Goal: Information Seeking & Learning: Find specific fact

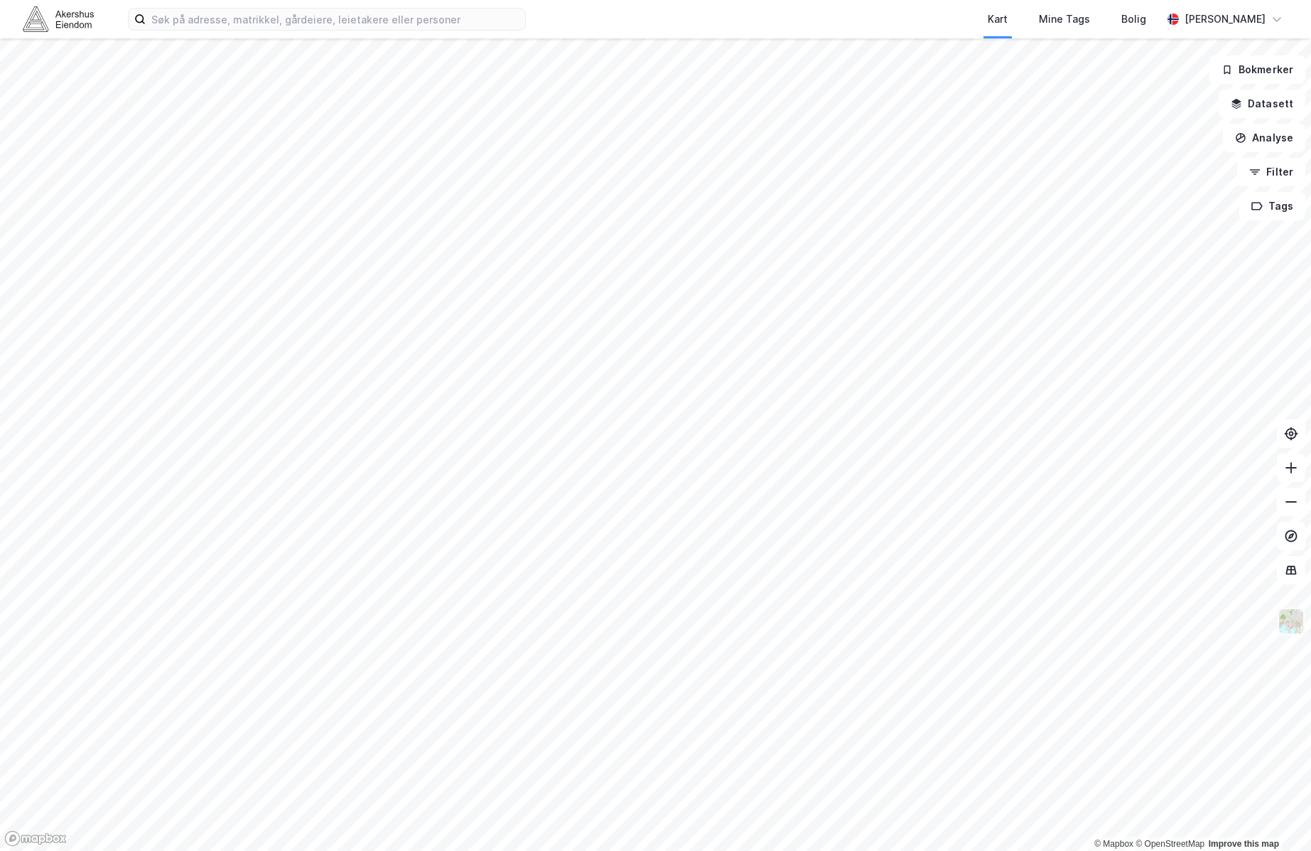
click at [1296, 628] on img at bounding box center [1291, 621] width 27 height 27
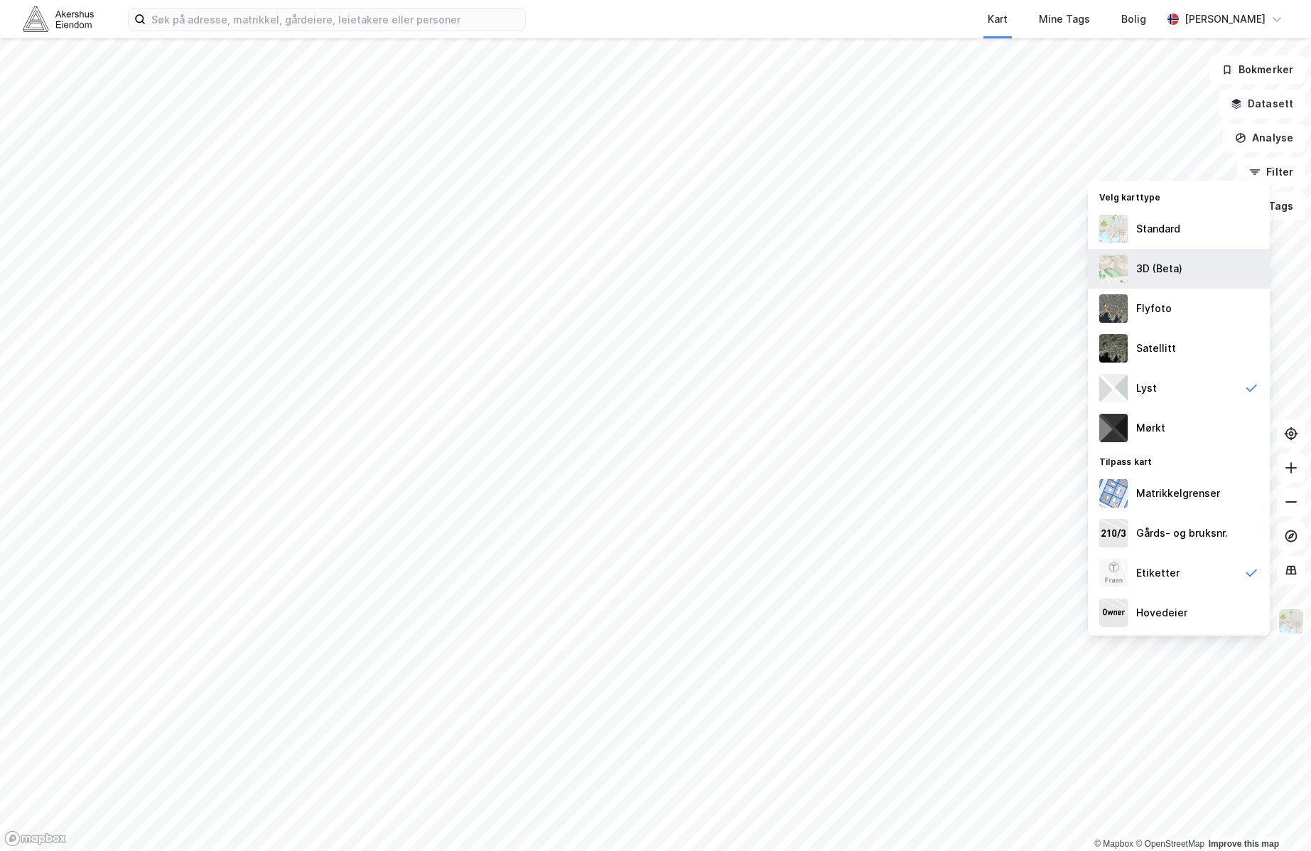
click at [1185, 271] on div "3D (Beta)" at bounding box center [1179, 269] width 182 height 40
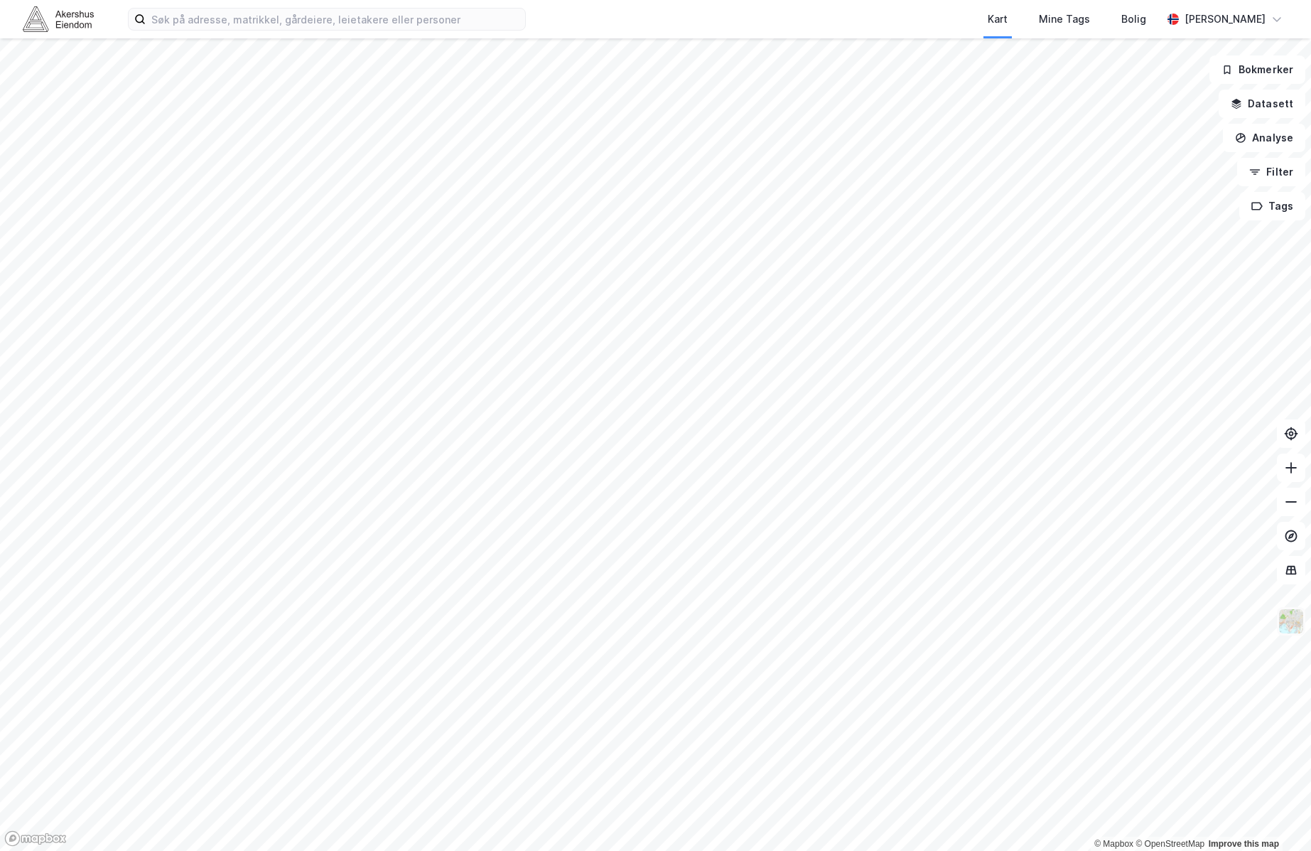
click at [1292, 622] on img at bounding box center [1291, 621] width 27 height 27
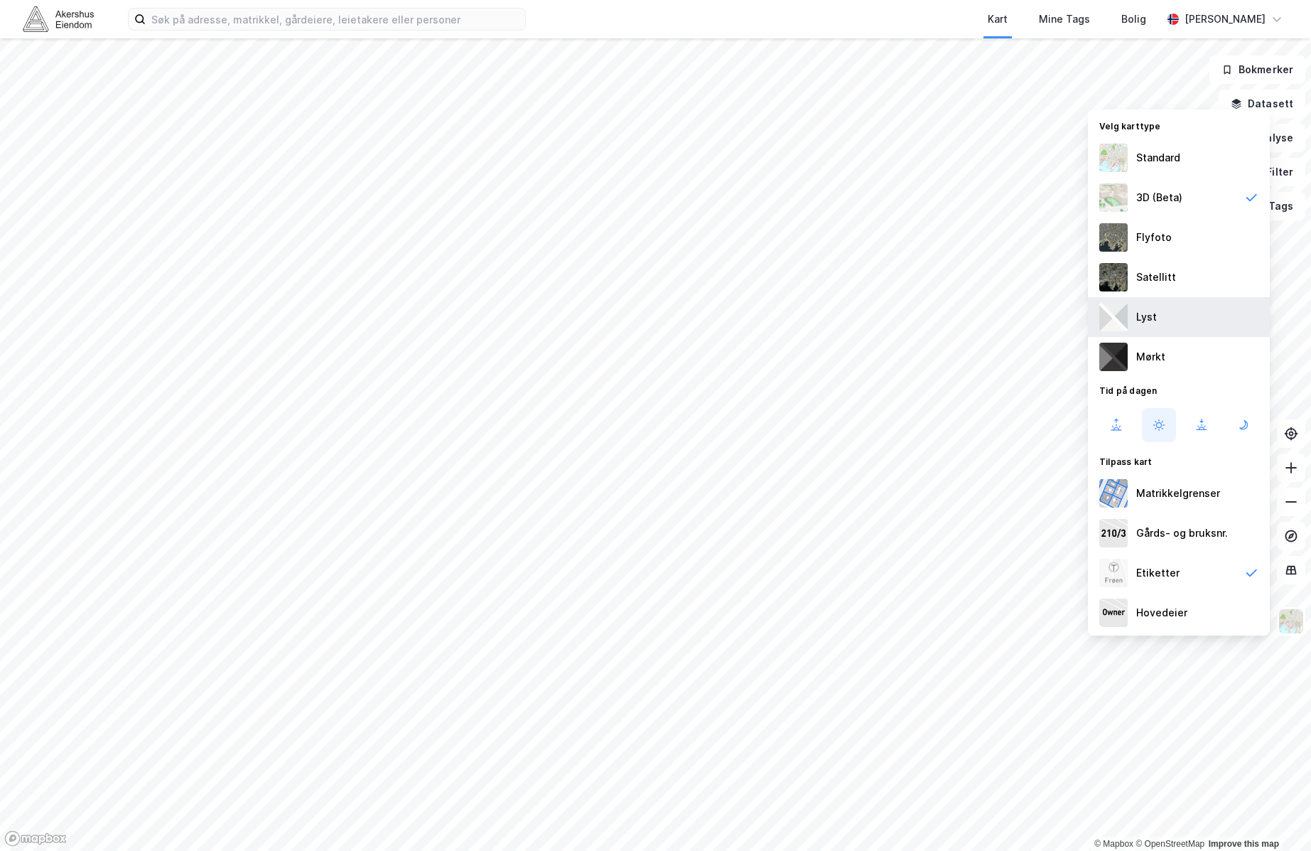
click at [1168, 311] on div "Lyst" at bounding box center [1179, 317] width 182 height 40
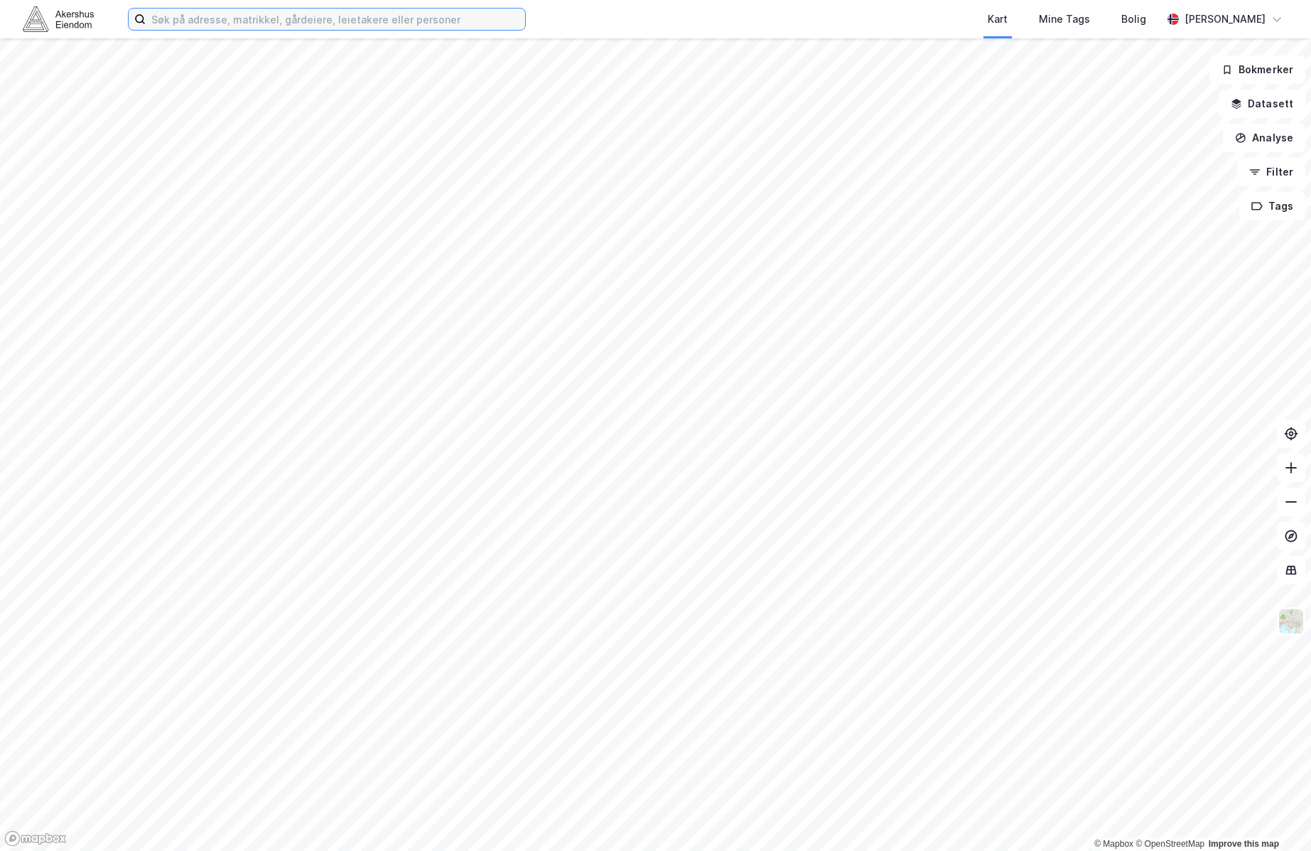
click at [257, 23] on input at bounding box center [336, 19] width 380 height 21
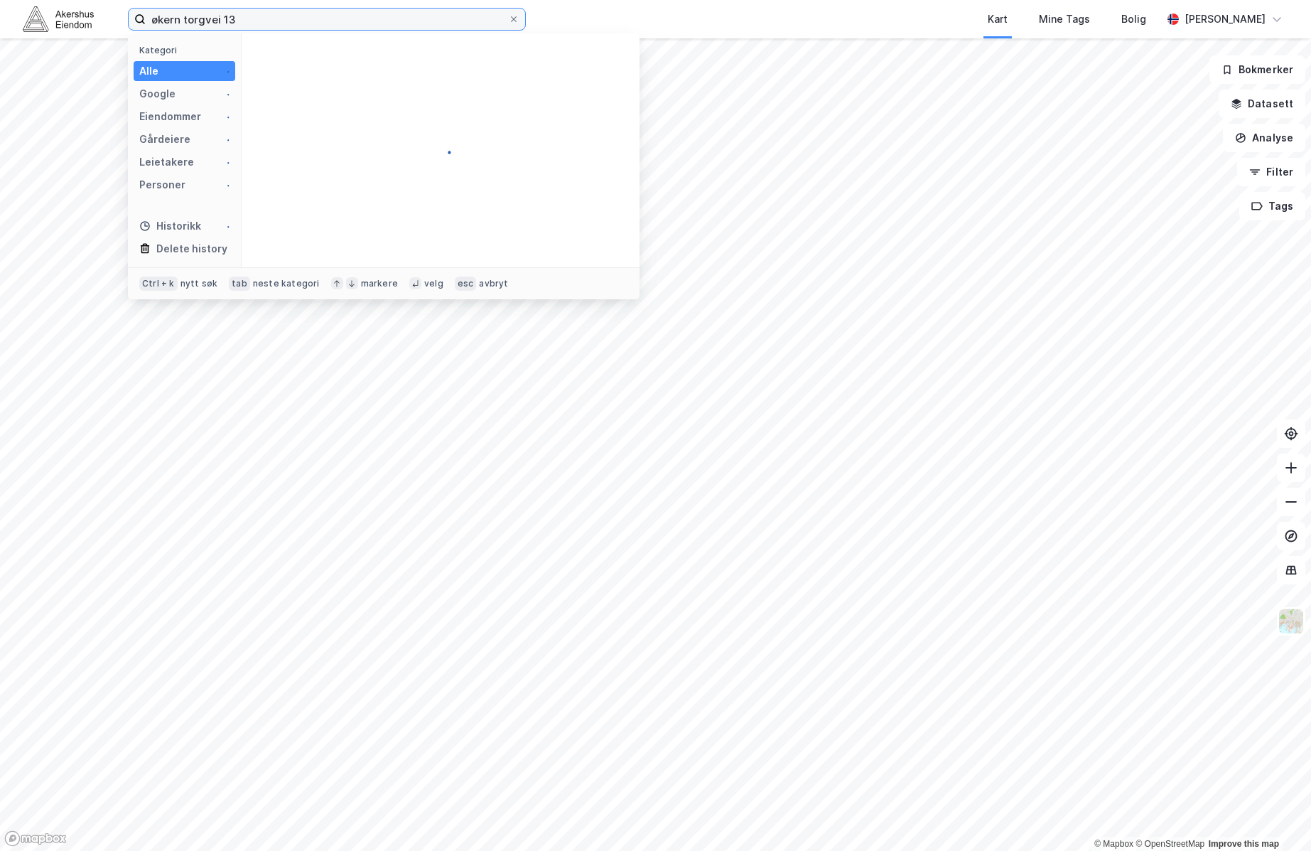
type input "økern torgvei 13"
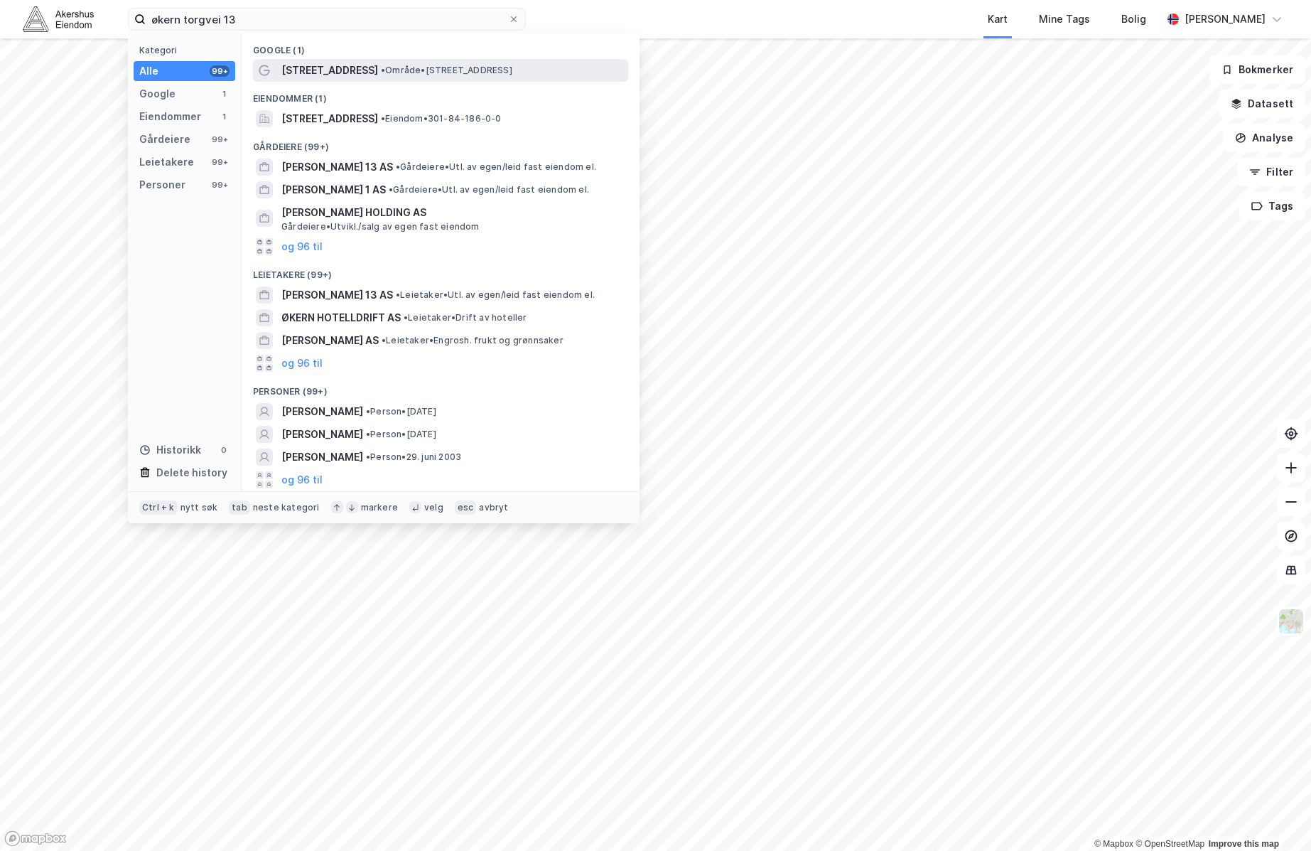
click at [359, 60] on div "Refstadveien 13 • Område • Refstadveien 13, 0589 Oslo" at bounding box center [440, 70] width 375 height 23
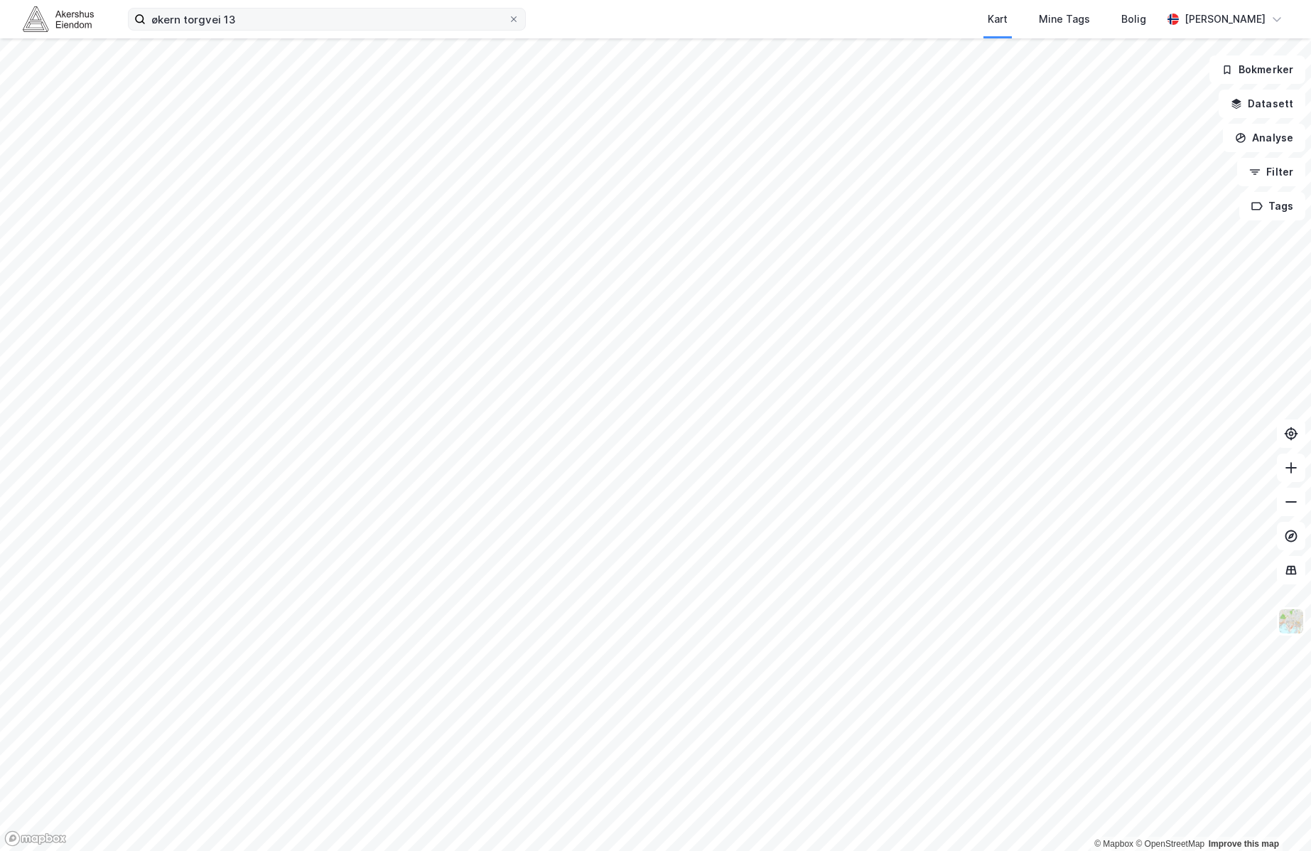
click at [372, 30] on div "økern torgvei 13 Kart Mine Tags Bolig Martine Greibrokk" at bounding box center [655, 19] width 1311 height 38
click at [373, 19] on input "økern torgvei 13" at bounding box center [327, 19] width 362 height 21
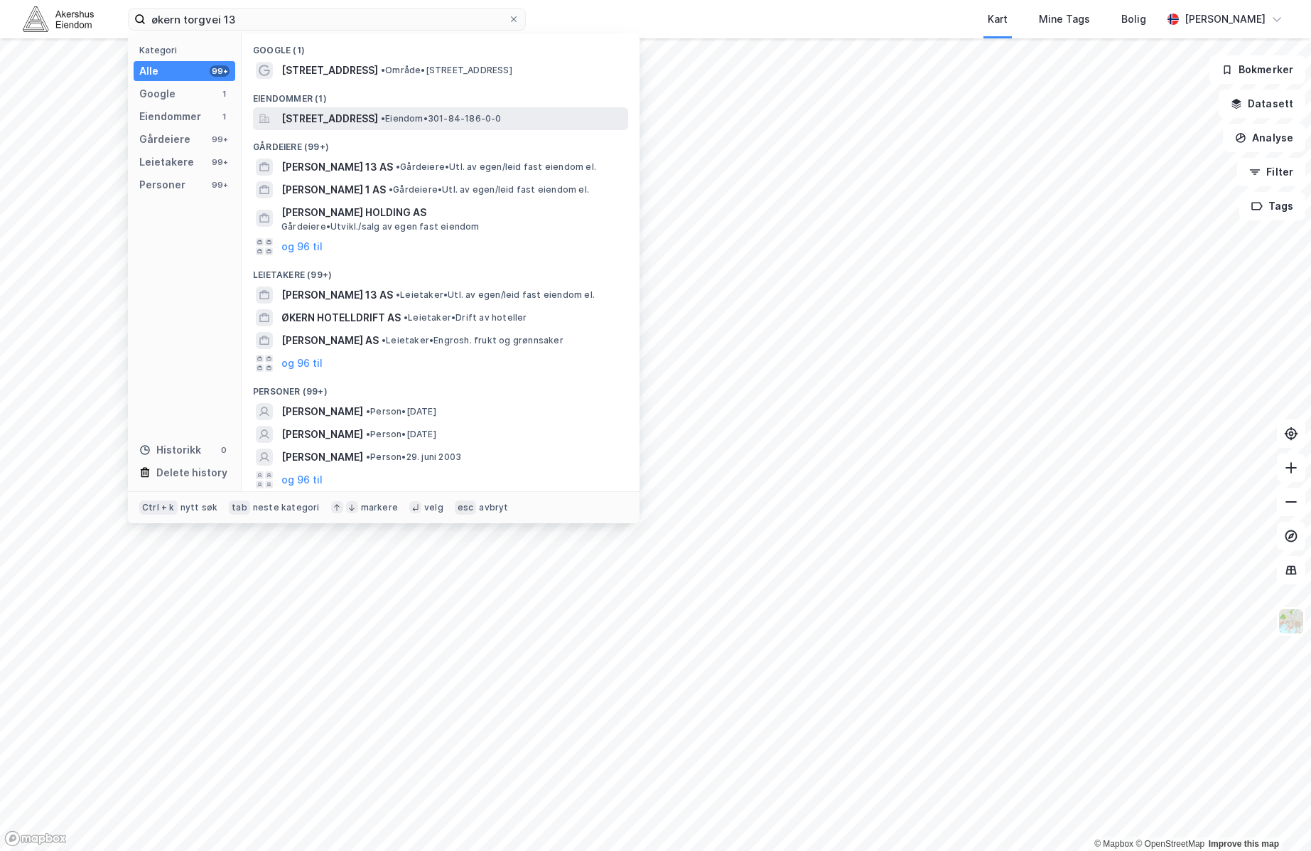
click at [378, 114] on span "[STREET_ADDRESS]" at bounding box center [329, 118] width 97 height 17
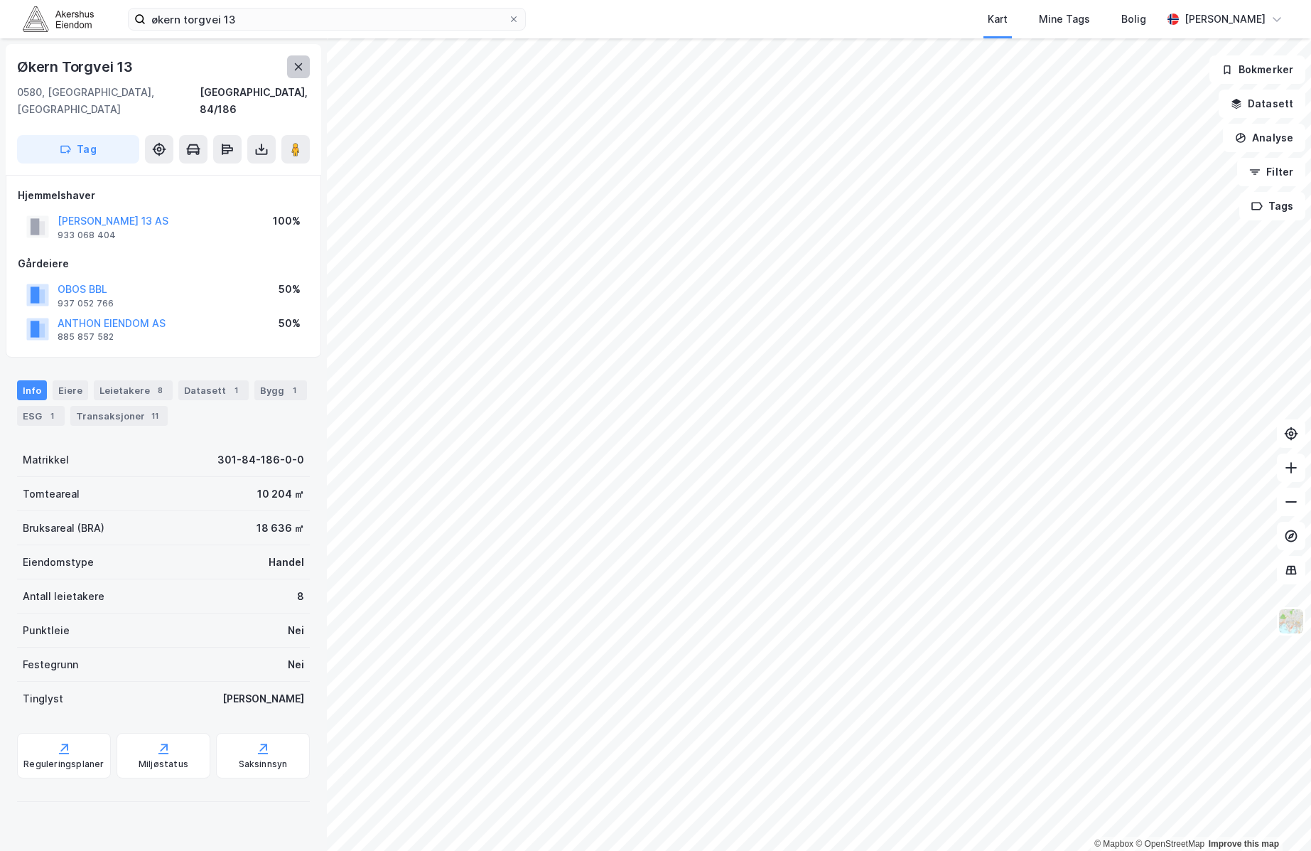
click at [291, 65] on button at bounding box center [298, 66] width 23 height 23
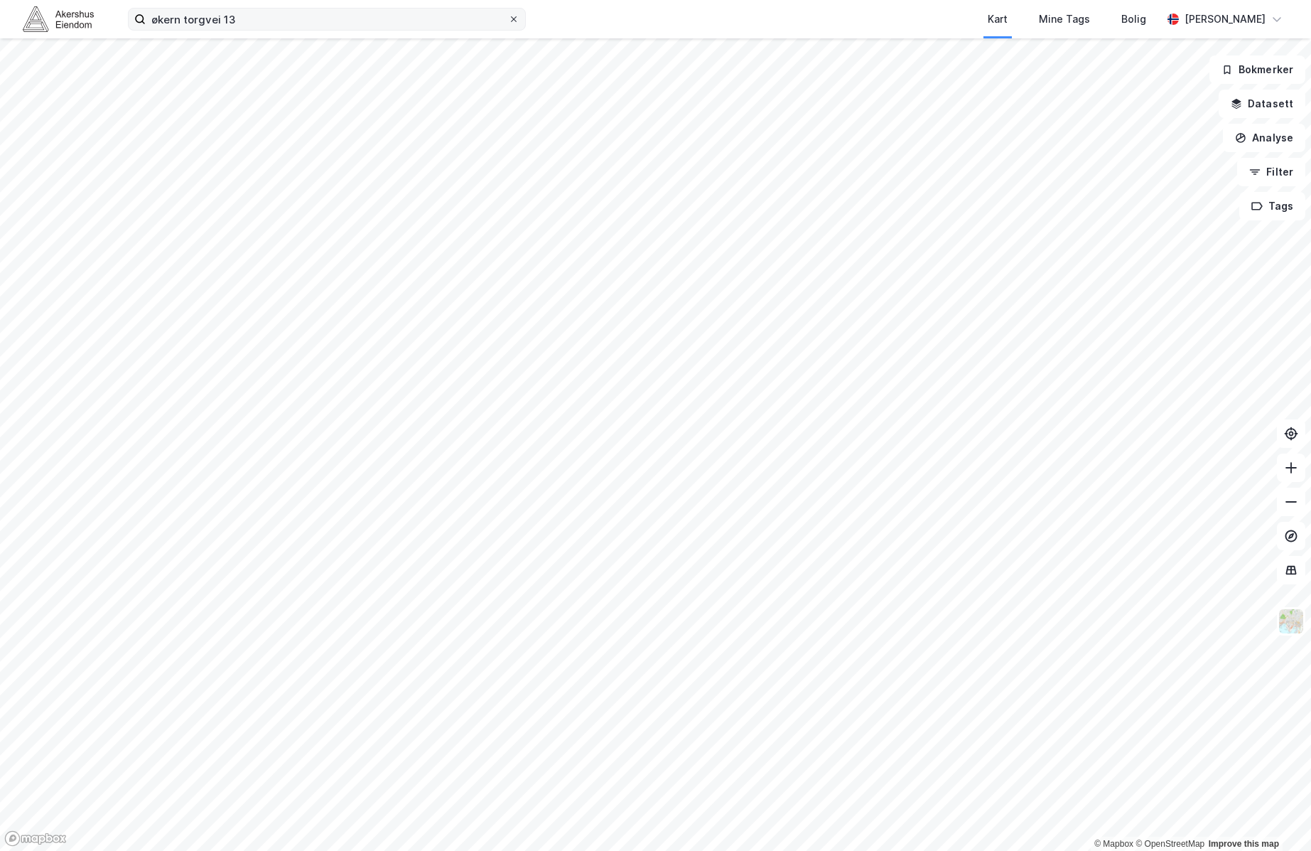
click at [512, 16] on icon at bounding box center [514, 19] width 9 height 9
click at [508, 16] on input "økern torgvei 13" at bounding box center [327, 19] width 362 height 21
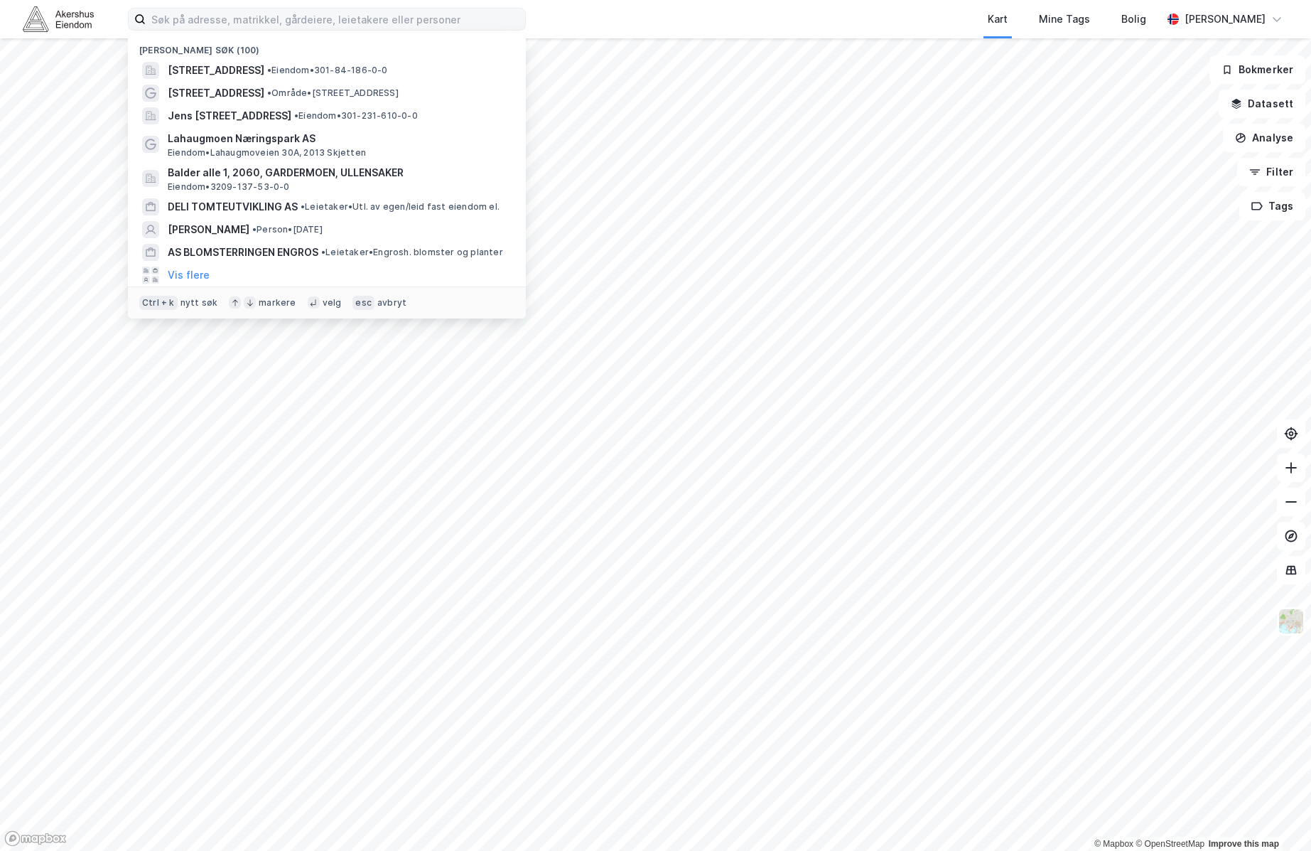
click at [605, 23] on div "Kart Mine Tags Bolig" at bounding box center [878, 19] width 568 height 38
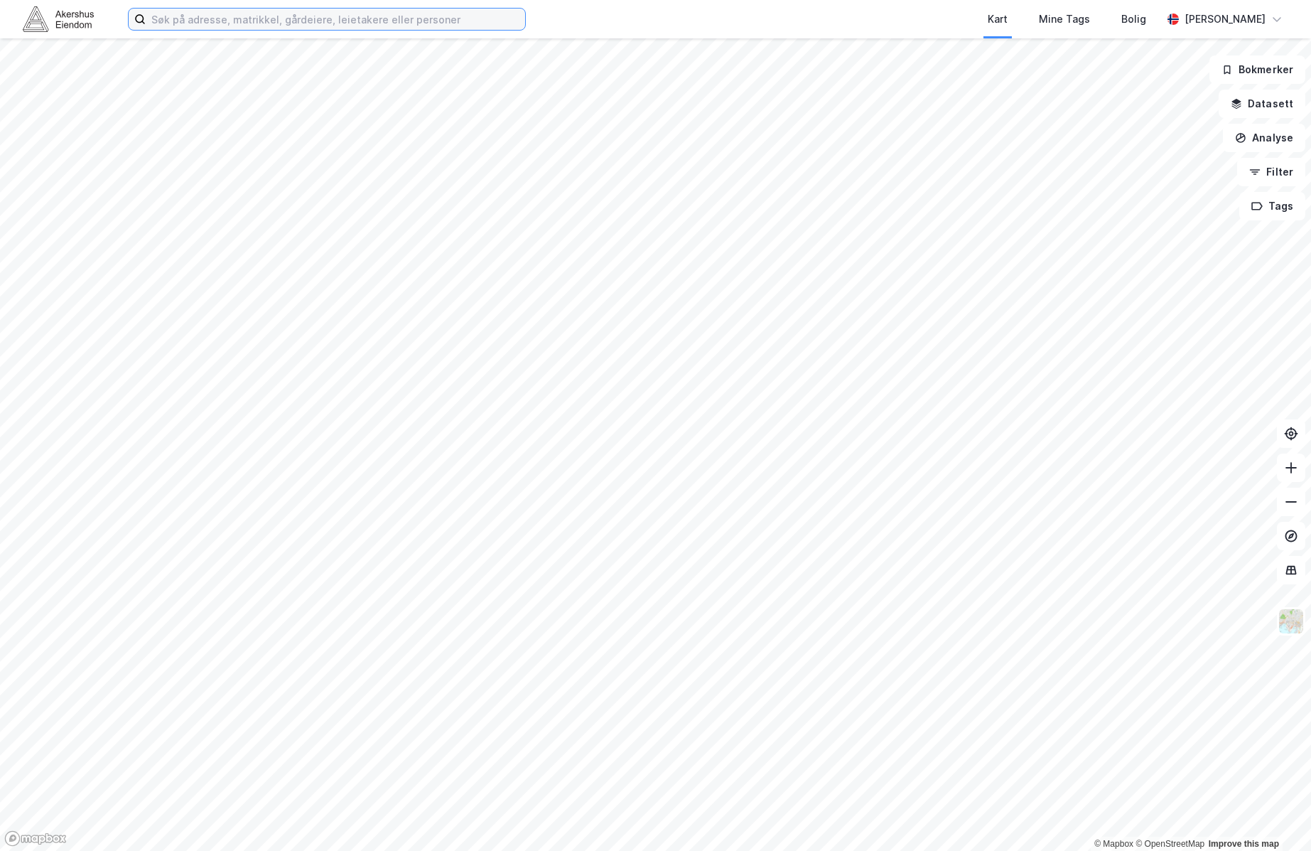
click at [412, 19] on input at bounding box center [336, 19] width 380 height 21
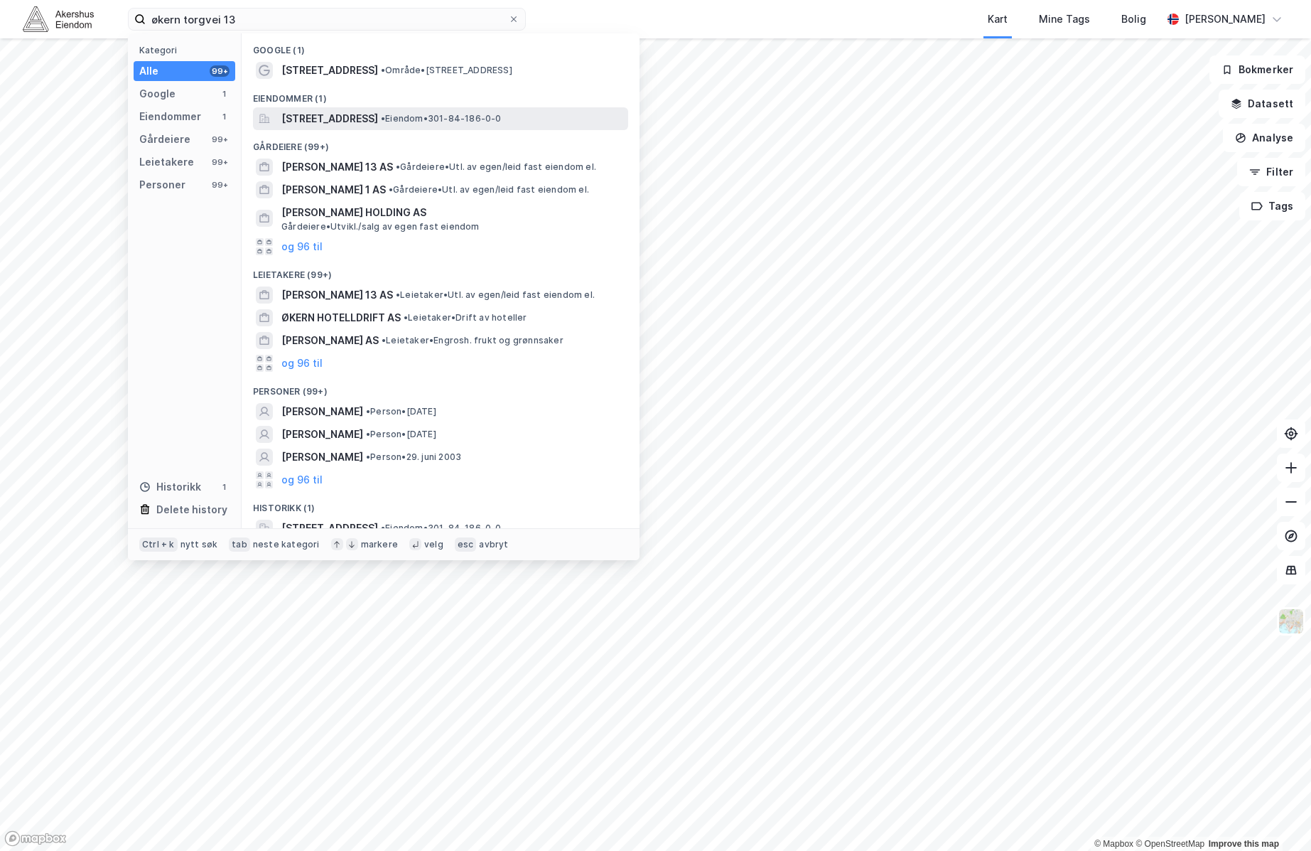
click at [315, 122] on span "[STREET_ADDRESS]" at bounding box center [329, 118] width 97 height 17
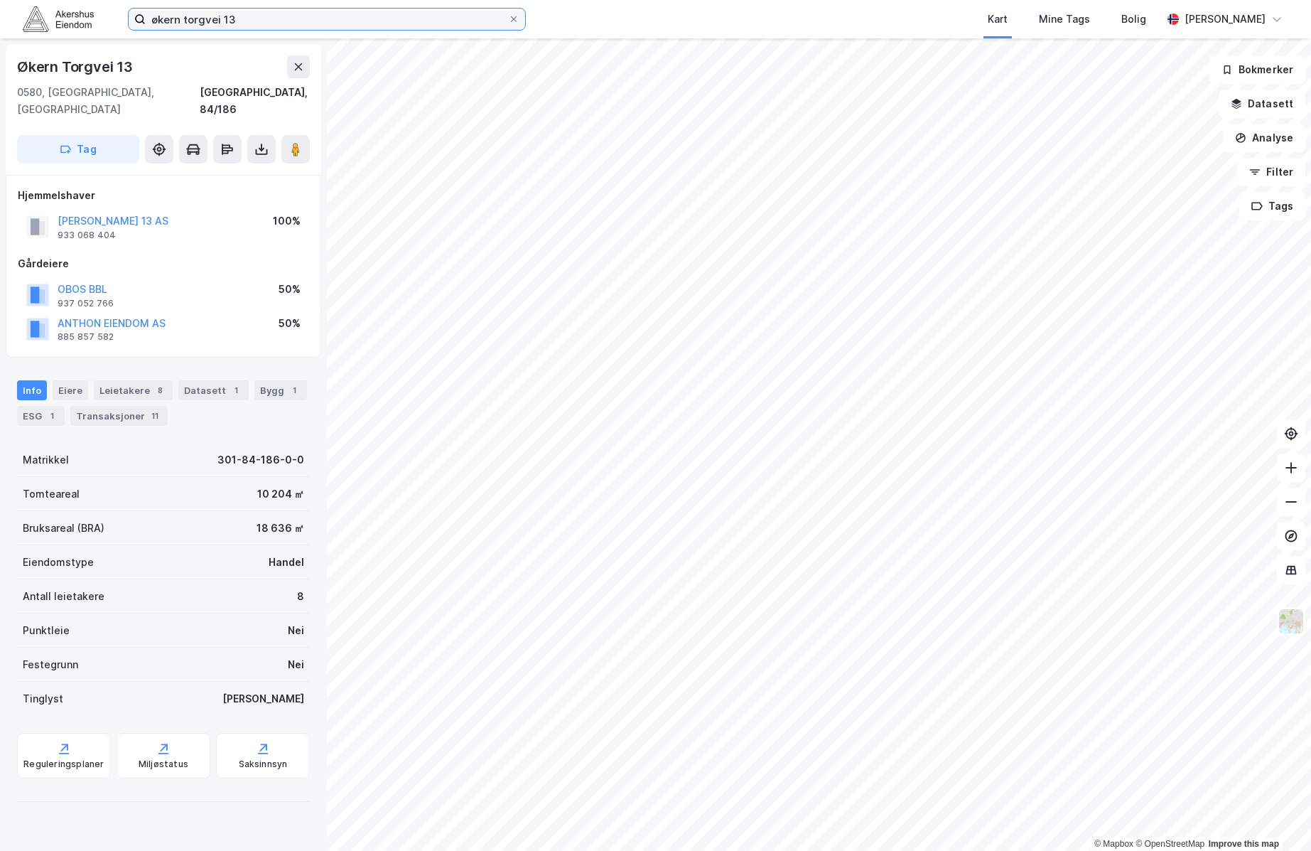
click at [331, 26] on input "økern torgvei 13" at bounding box center [327, 19] width 362 height 21
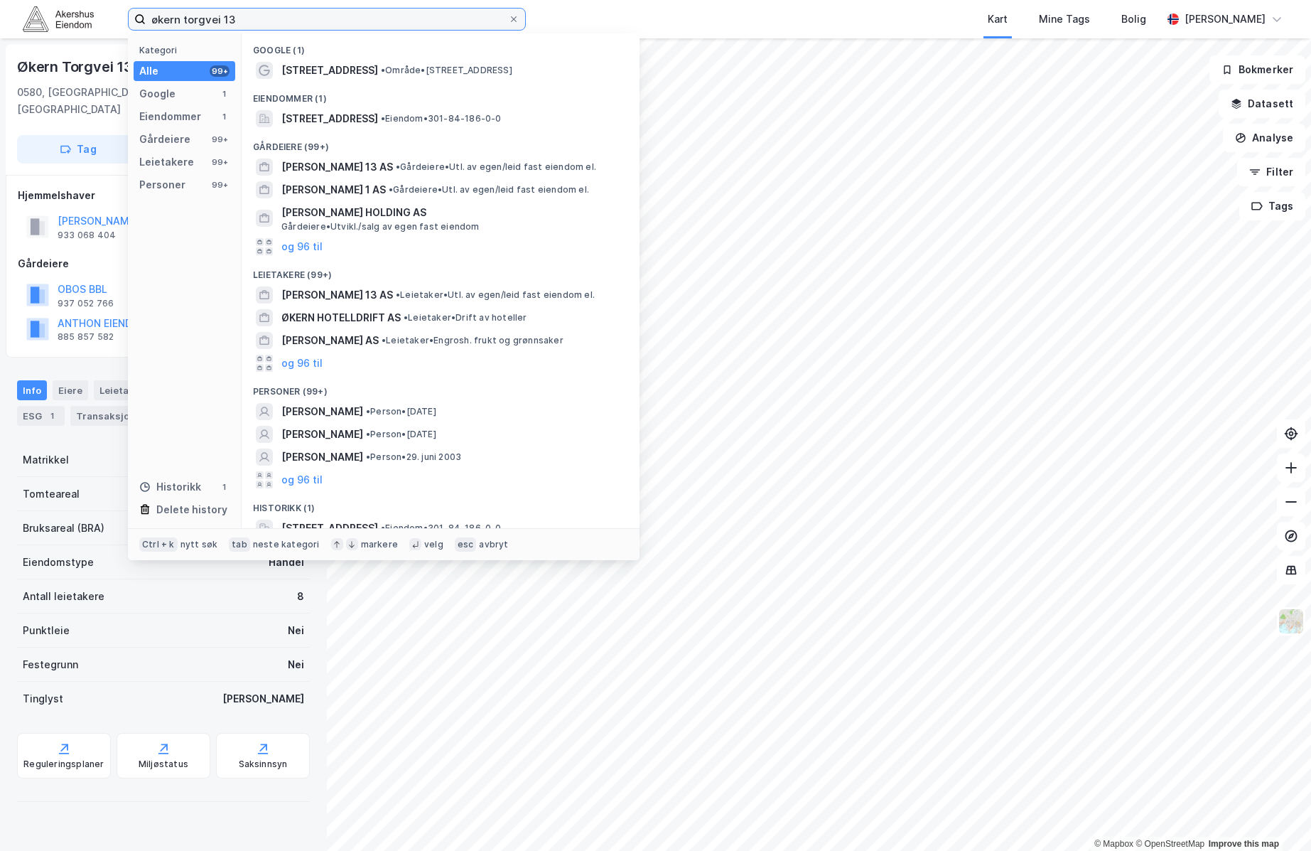
click at [331, 24] on input "økern torgvei 13" at bounding box center [327, 19] width 362 height 21
click at [330, 23] on input "økern torgvei 13" at bounding box center [327, 19] width 362 height 21
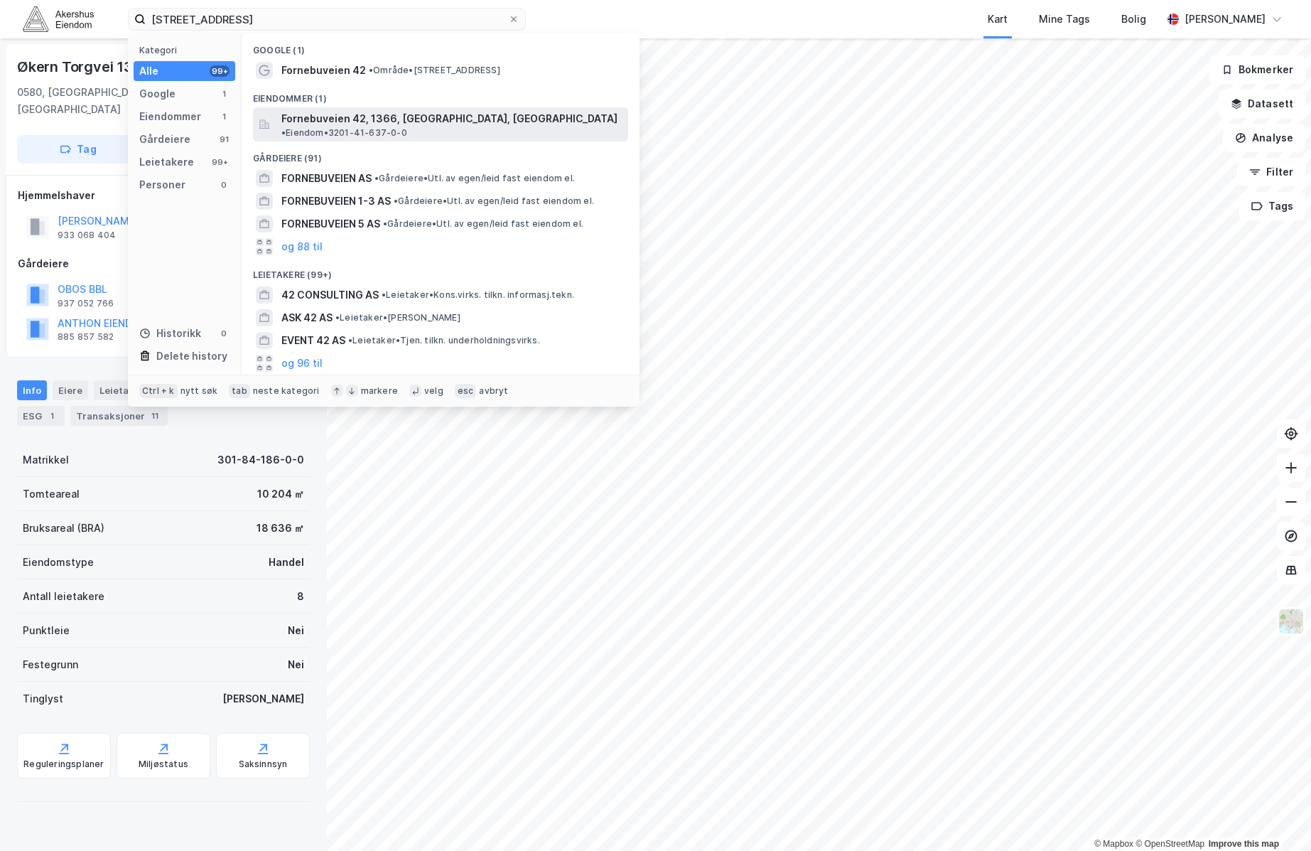
click at [353, 117] on span "Fornebuveien 42, 1366, [GEOGRAPHIC_DATA], [GEOGRAPHIC_DATA]" at bounding box center [449, 118] width 336 height 17
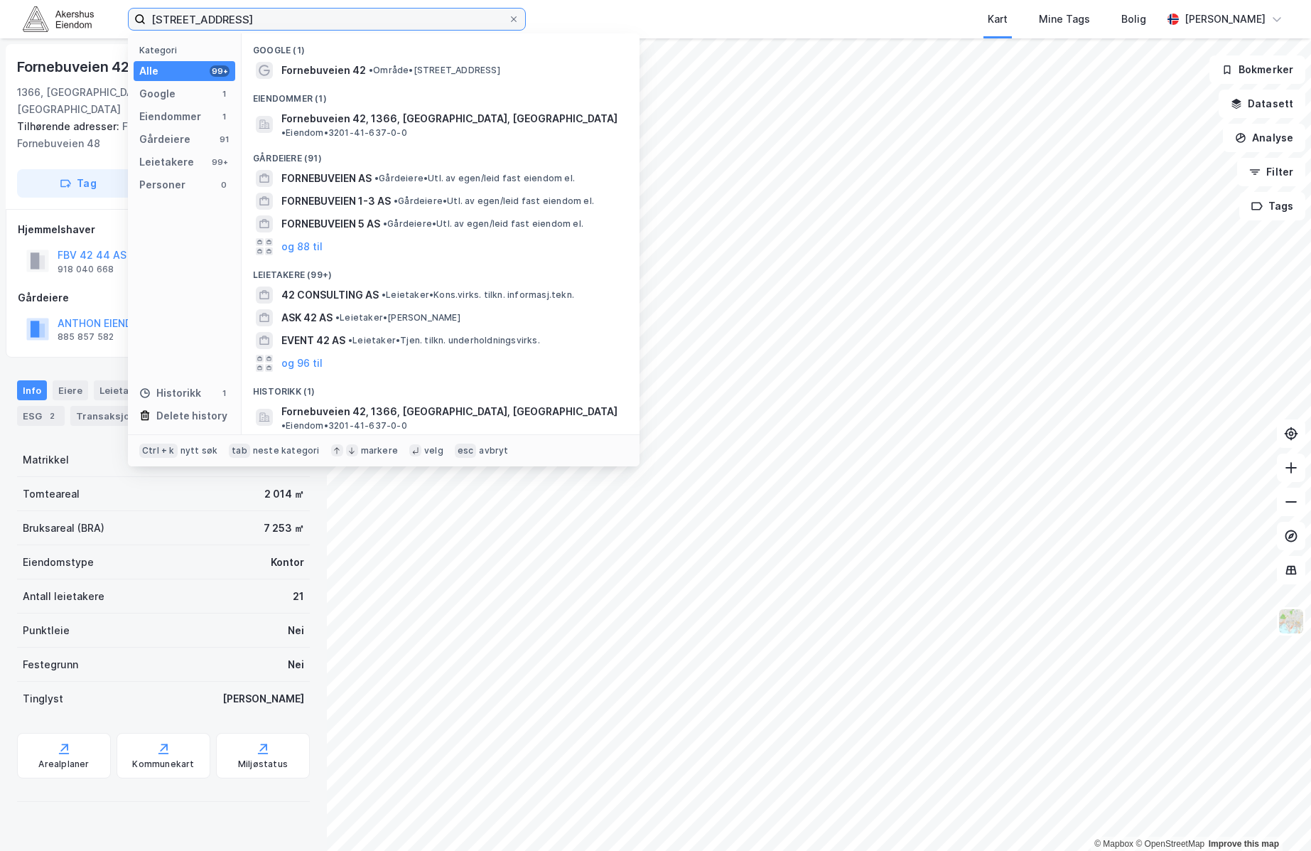
click at [442, 18] on input "fornebuveien 42" at bounding box center [327, 19] width 362 height 21
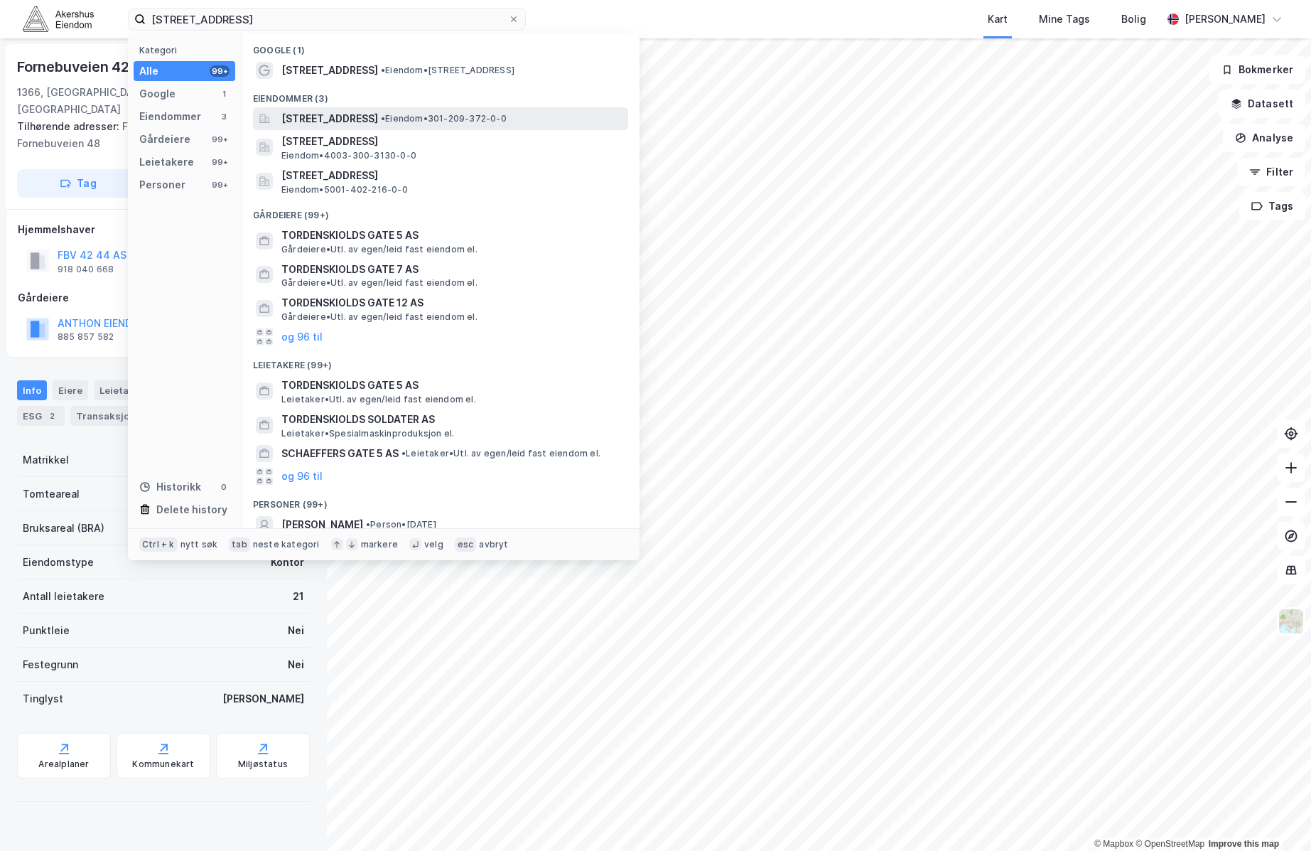
click at [378, 124] on span "[STREET_ADDRESS]" at bounding box center [329, 118] width 97 height 17
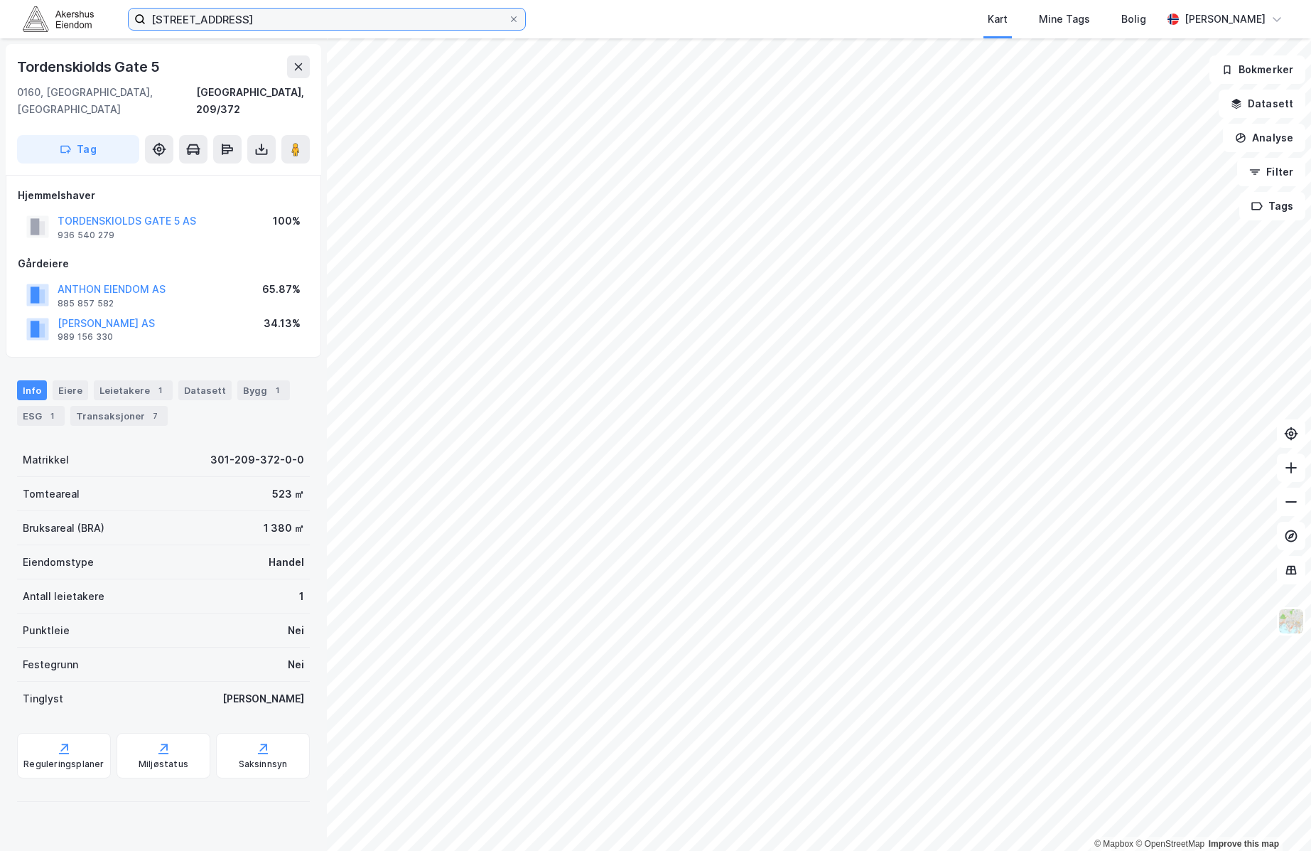
click at [260, 12] on input "[STREET_ADDRESS]" at bounding box center [327, 19] width 362 height 21
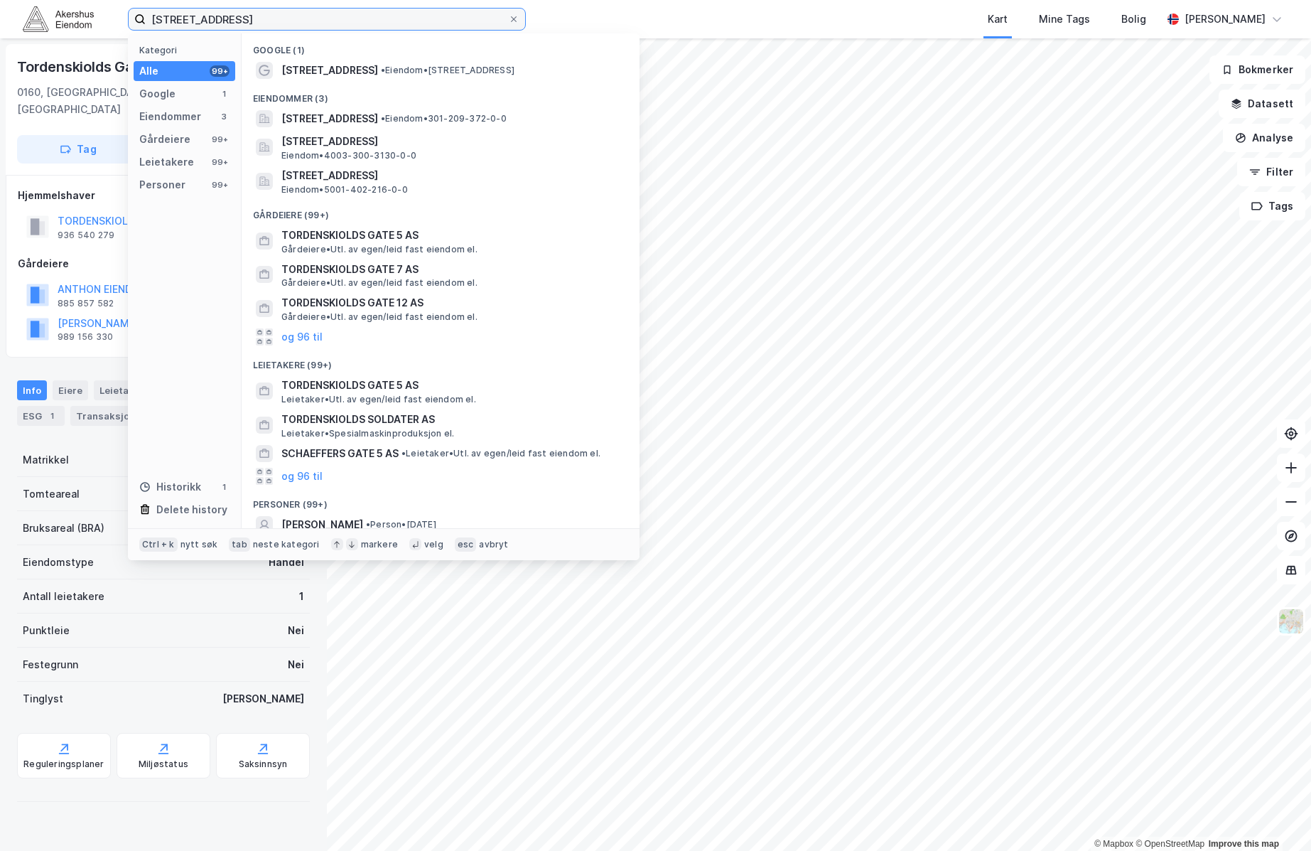
click at [260, 12] on input "[STREET_ADDRESS]" at bounding box center [327, 19] width 362 height 21
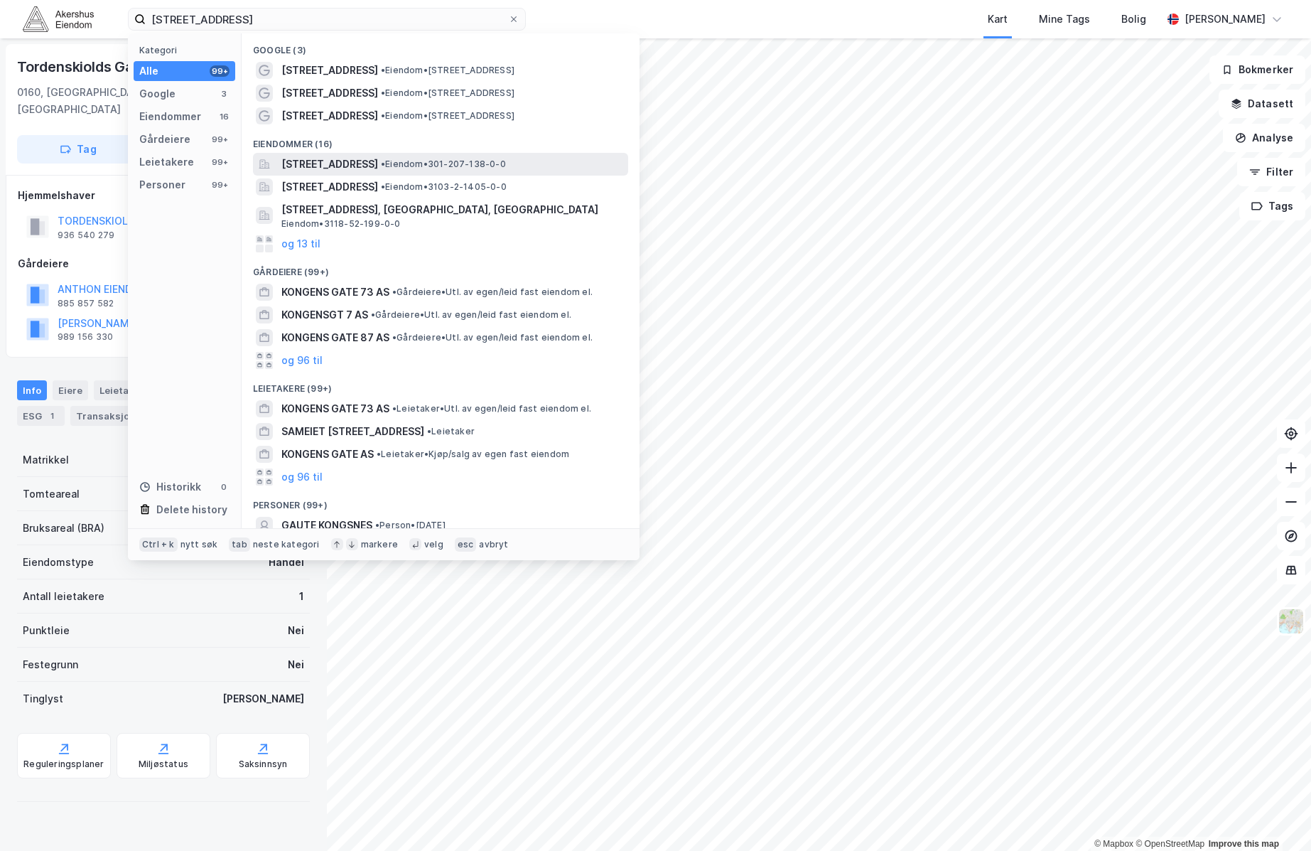
click at [360, 163] on span "[STREET_ADDRESS]" at bounding box center [329, 164] width 97 height 17
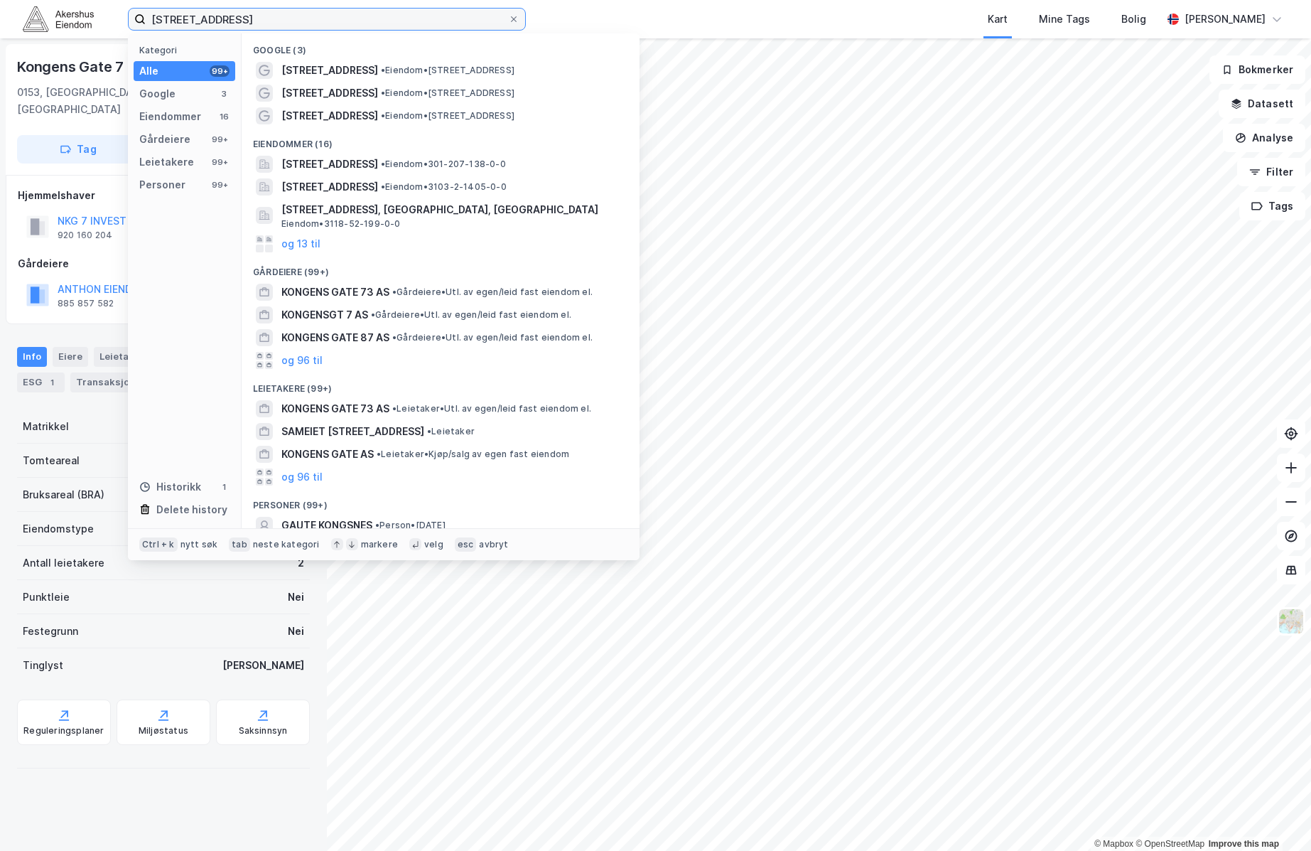
click at [376, 16] on input "kongens gate 7" at bounding box center [327, 19] width 362 height 21
type input "b"
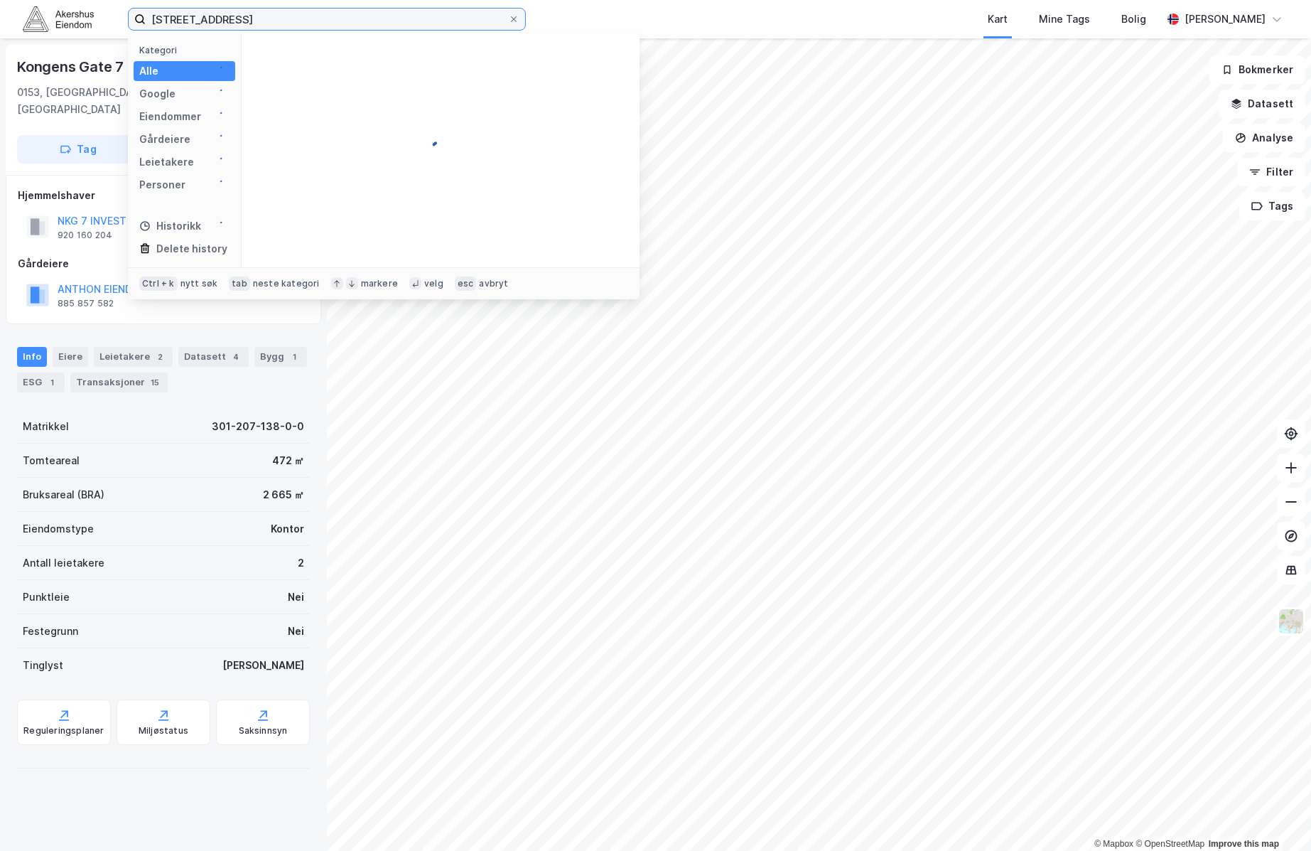
type input "bogstadveien 54"
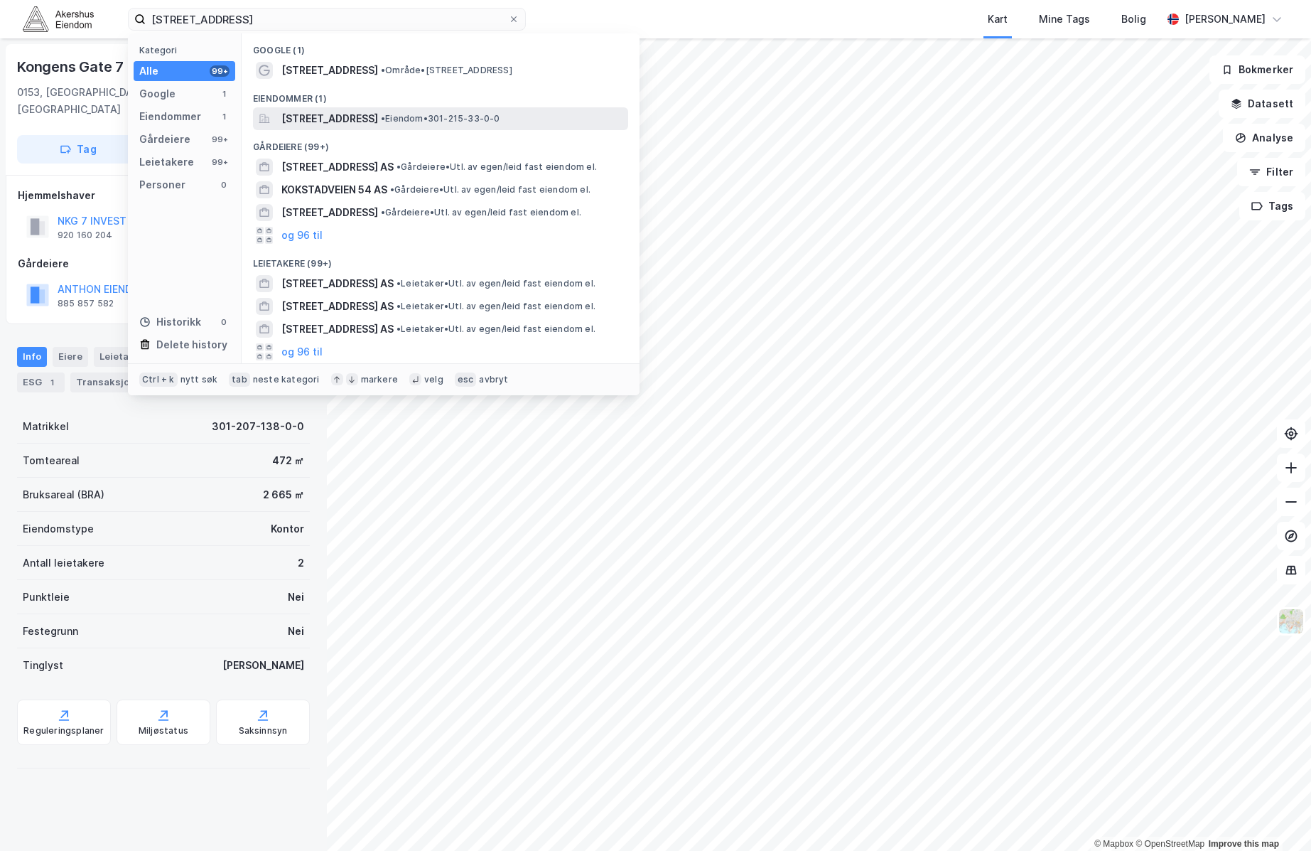
click at [370, 112] on span "[STREET_ADDRESS]" at bounding box center [329, 118] width 97 height 17
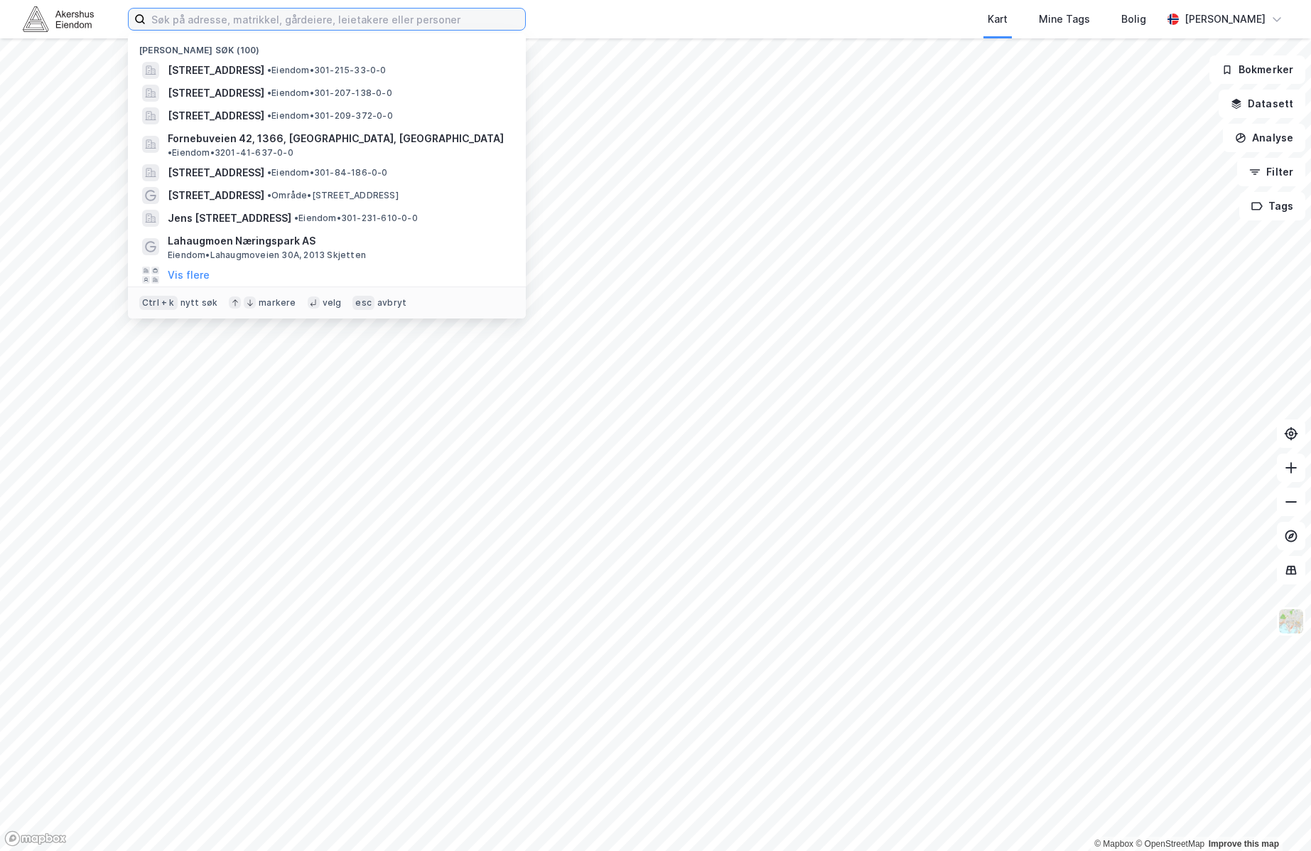
click at [345, 11] on input at bounding box center [336, 19] width 380 height 21
type input "[STREET_ADDRESS]"
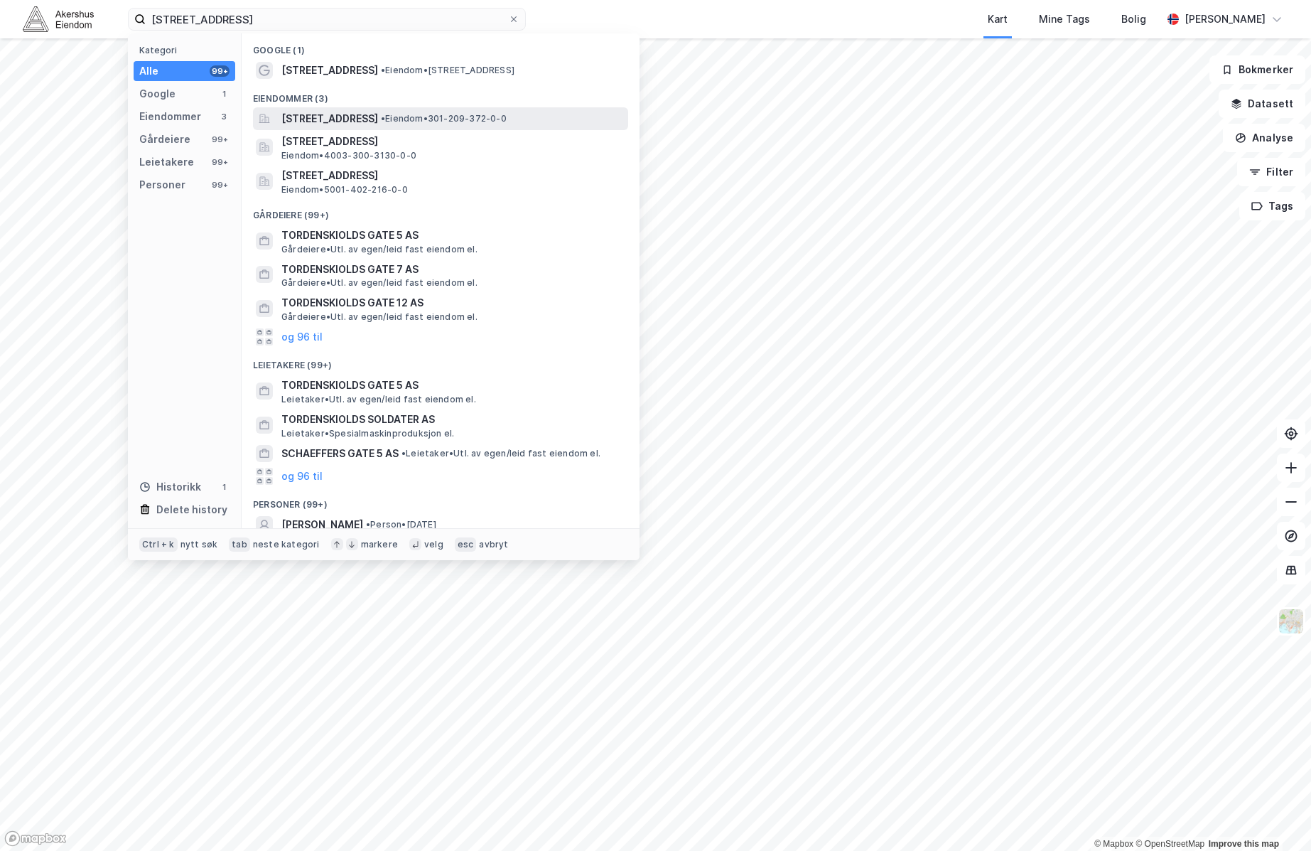
click at [378, 119] on span "[STREET_ADDRESS]" at bounding box center [329, 118] width 97 height 17
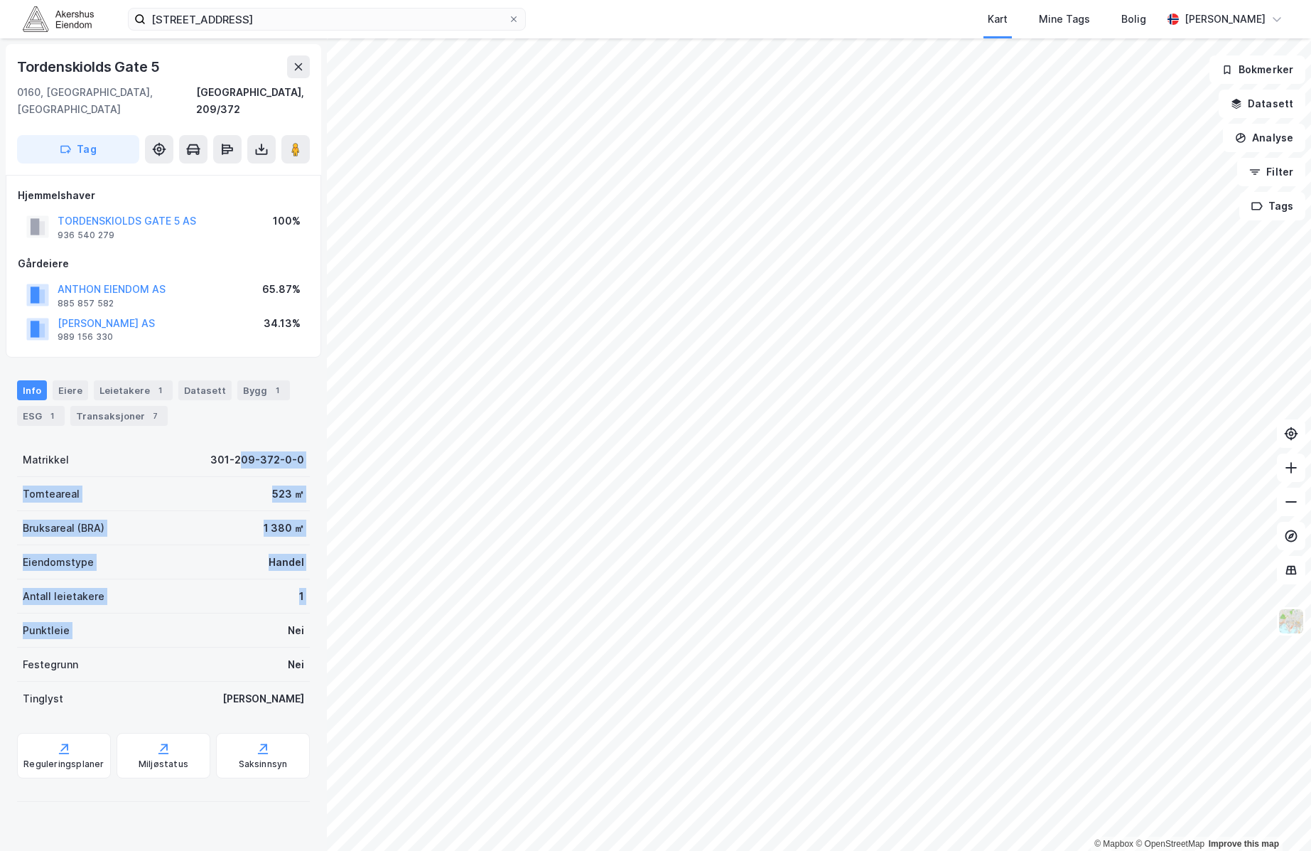
drag, startPoint x: 230, startPoint y: 436, endPoint x: 257, endPoint y: 641, distance: 206.5
click at [261, 643] on div "Matrikkel 301-209-372-0-0 Tomteareal 523 ㎡ Bruksareal (BRA) 1 380 ㎡ Eiendomstyp…" at bounding box center [163, 579] width 293 height 273
click at [213, 618] on div "Punktleie Nei" at bounding box center [163, 630] width 293 height 34
